Goal: Task Accomplishment & Management: Use online tool/utility

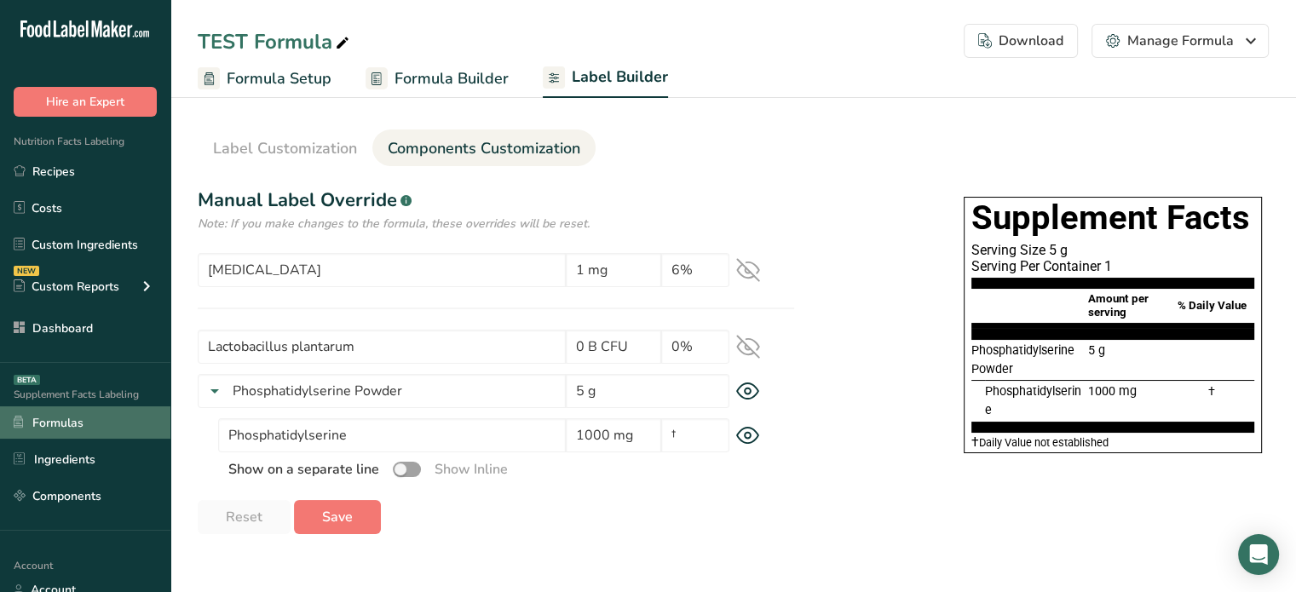
scroll to position [170, 0]
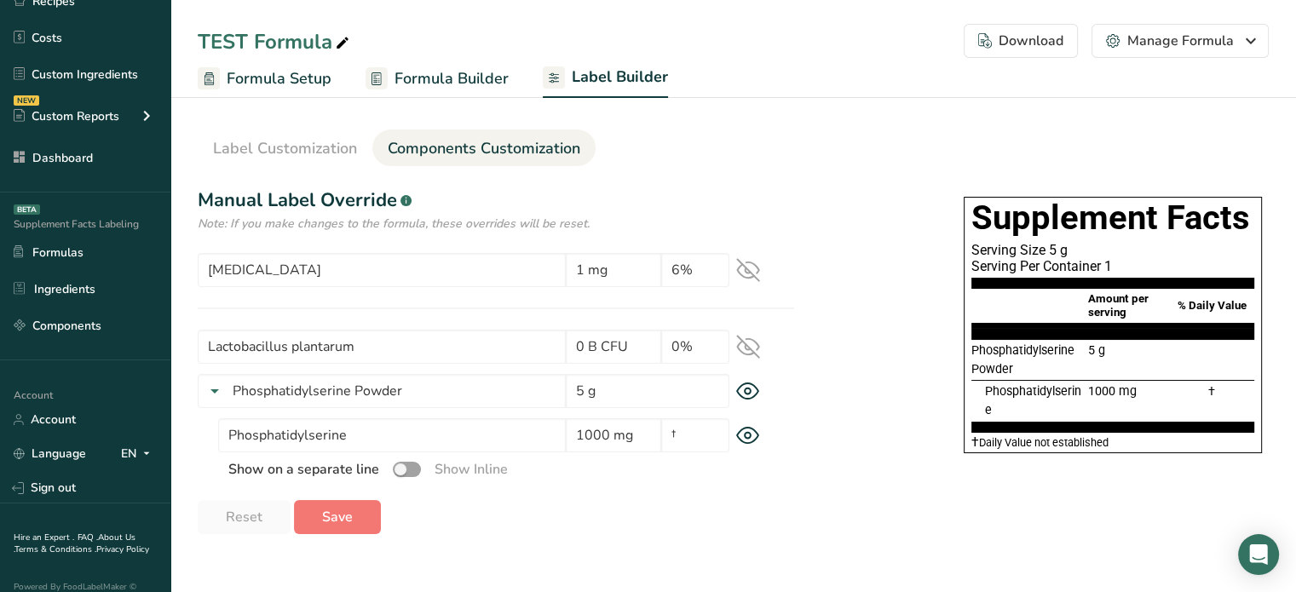
click at [193, 161] on section "Label Customization Components Customization Label Style Font Family Arial Robo…" at bounding box center [733, 325] width 1126 height 473
click at [134, 4] on link "Recipes" at bounding box center [85, 1] width 170 height 32
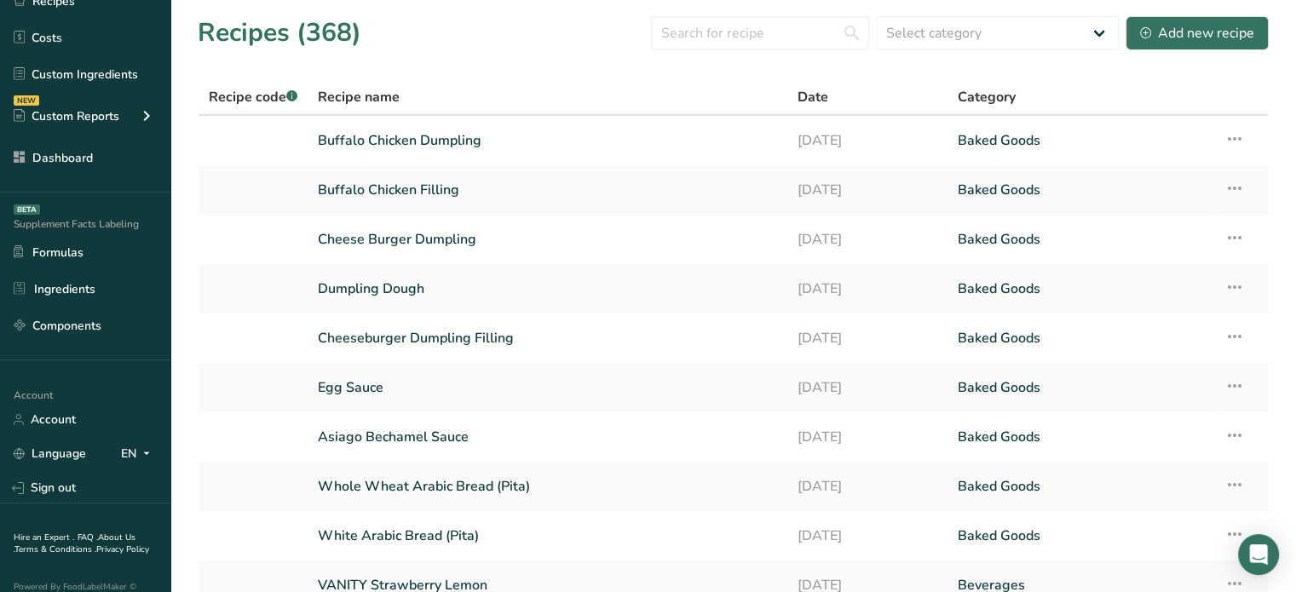
click at [375, 139] on link "Buffalo Chicken Dumpling" at bounding box center [547, 141] width 459 height 36
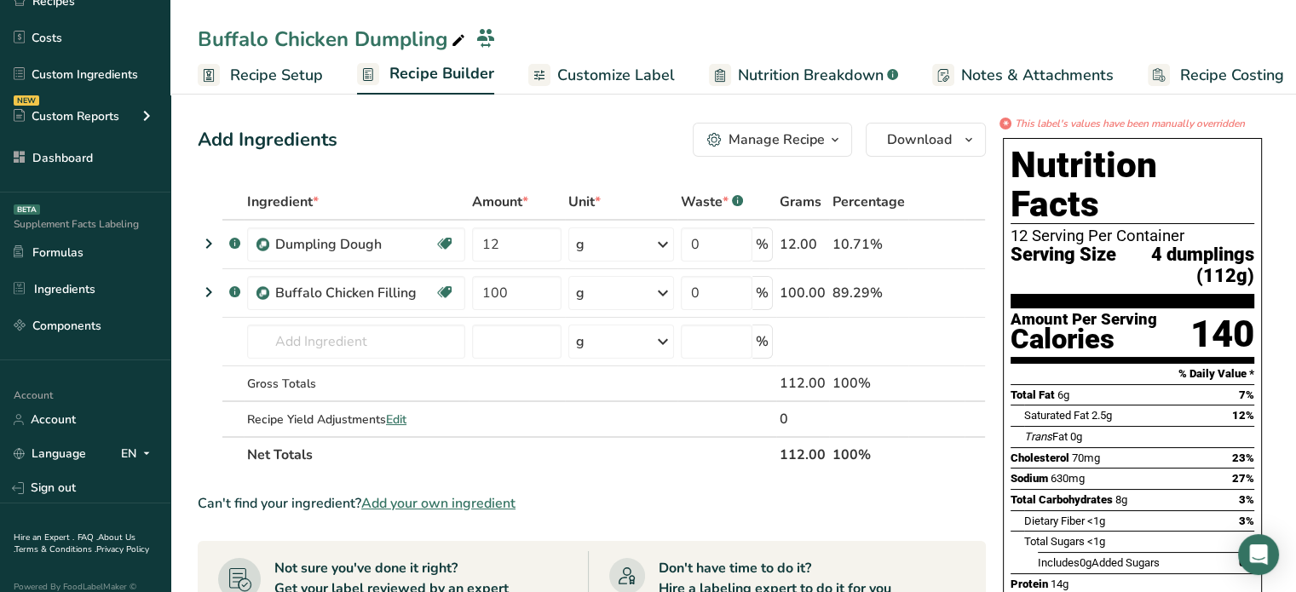
click at [552, 81] on link "Customize Label" at bounding box center [601, 75] width 147 height 38
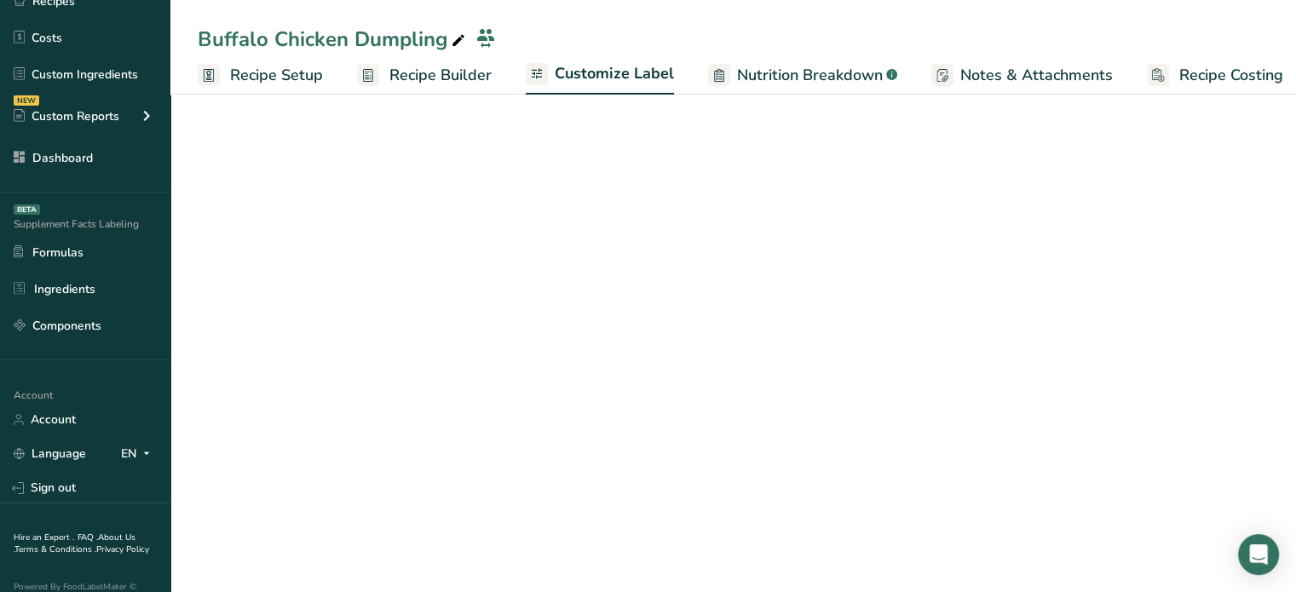
scroll to position [0, 14]
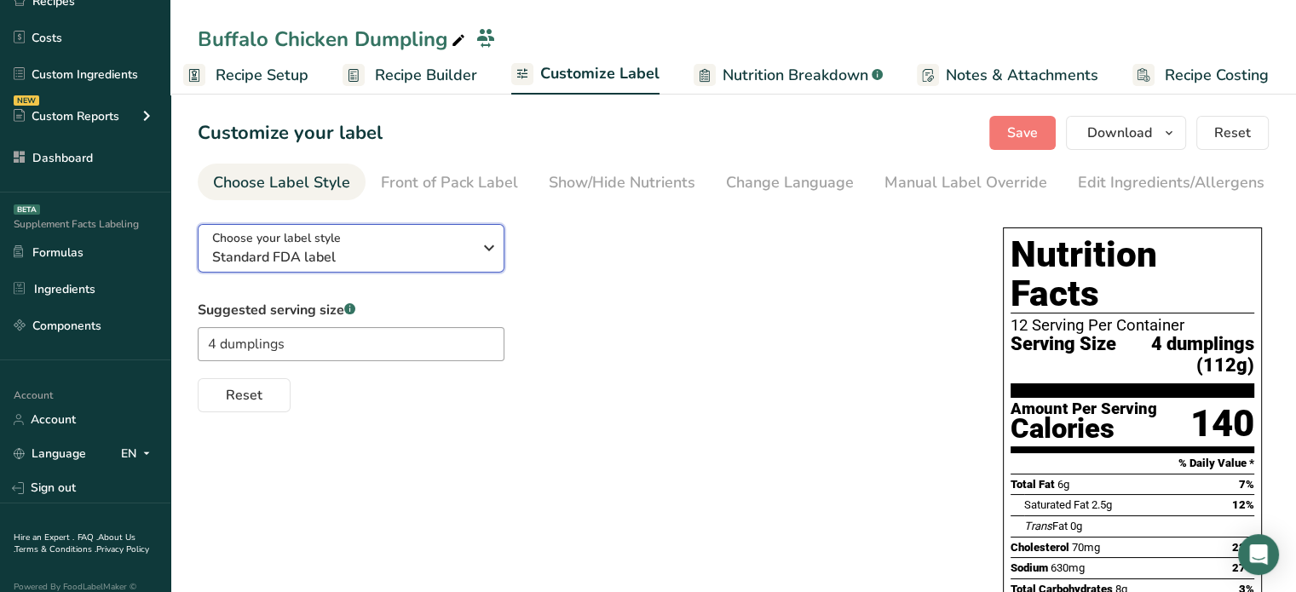
click at [378, 265] on span "Standard FDA label" at bounding box center [342, 257] width 260 height 20
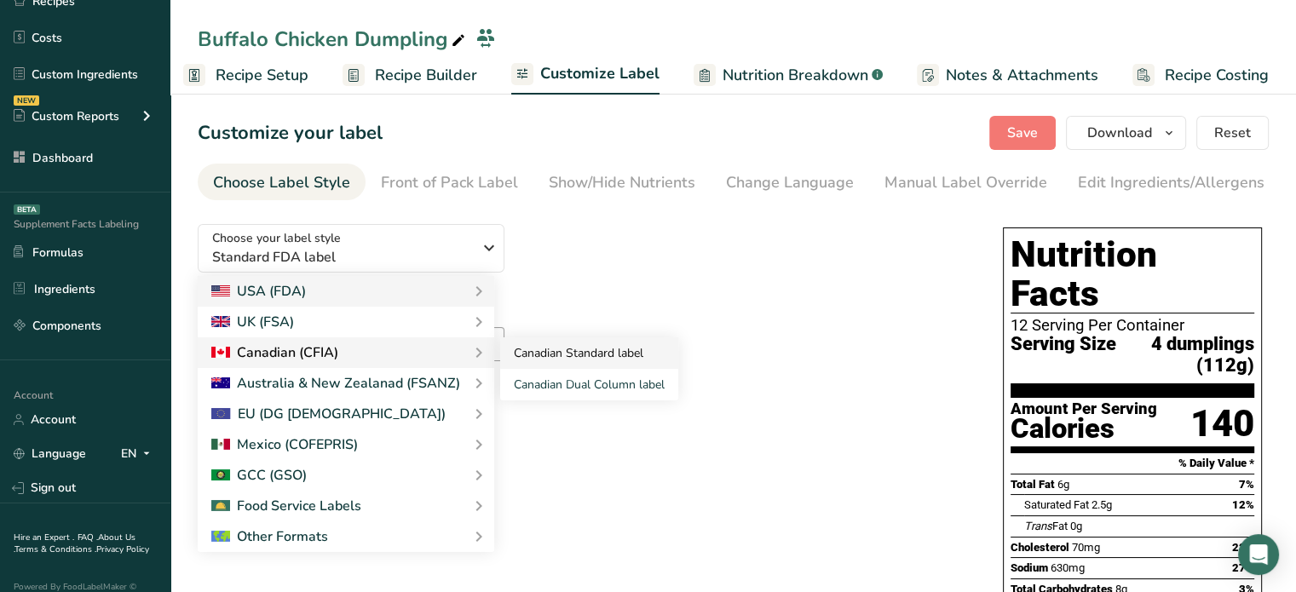
click at [544, 361] on link "Canadian Standard label" at bounding box center [589, 354] width 178 height 32
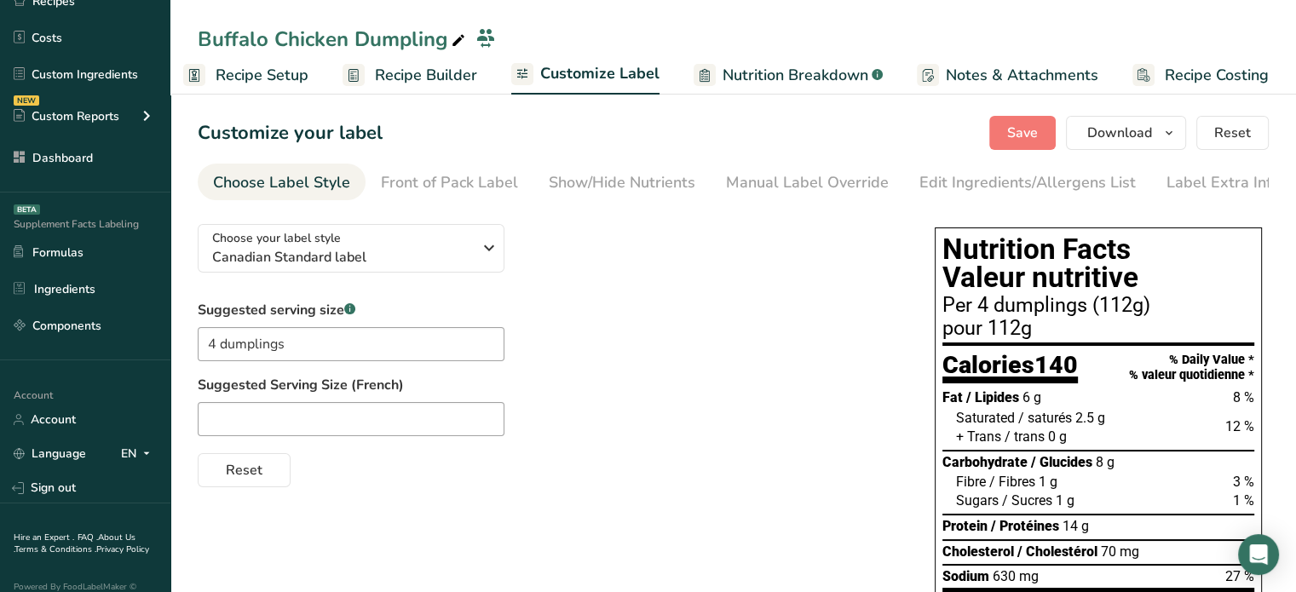
click at [603, 359] on div "Suggested serving size .a-a{fill:#347362;}.b-a{fill:#fff;} 4 dumplings Suggeste…" at bounding box center [549, 394] width 703 height 188
click at [194, 147] on section "Customize your label Save Download Choose what to show on your downloaded label…" at bounding box center [733, 595] width 1126 height 1013
